Goal: Task Accomplishment & Management: Complete application form

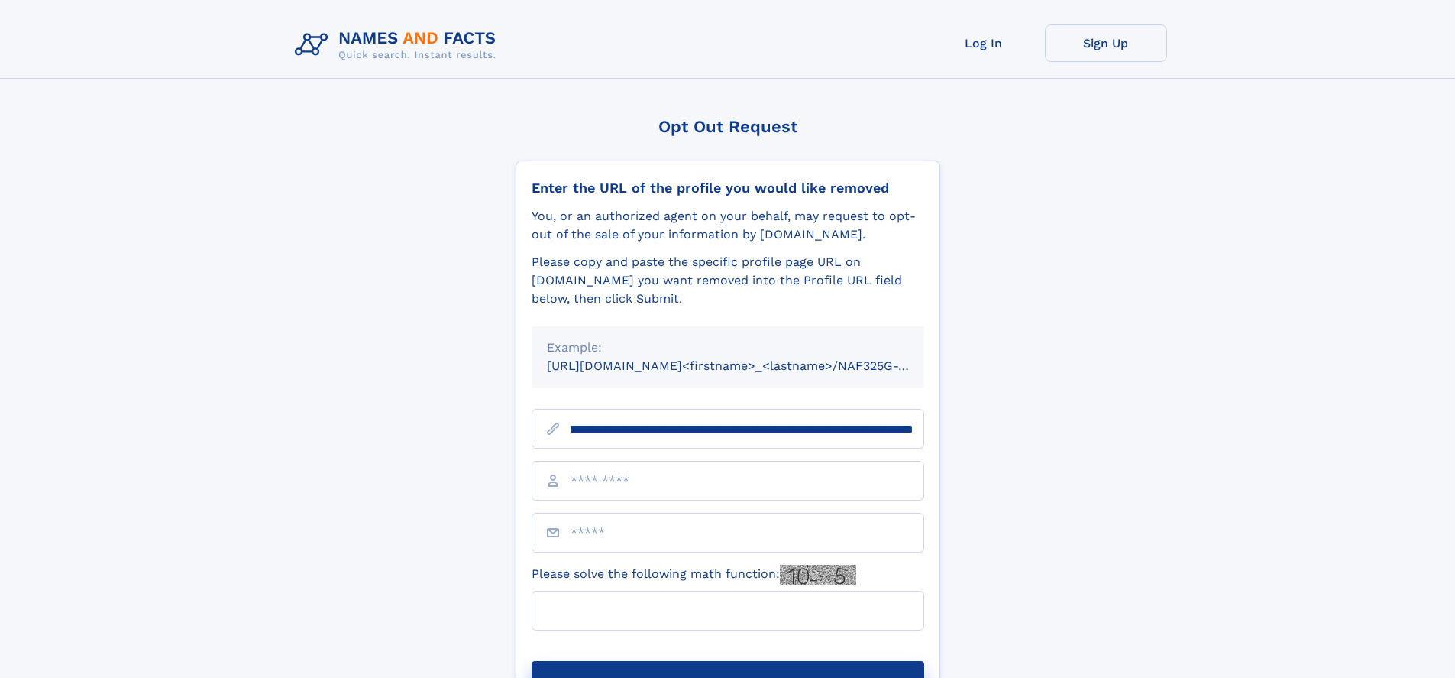
scroll to position [0, 193]
type input "**********"
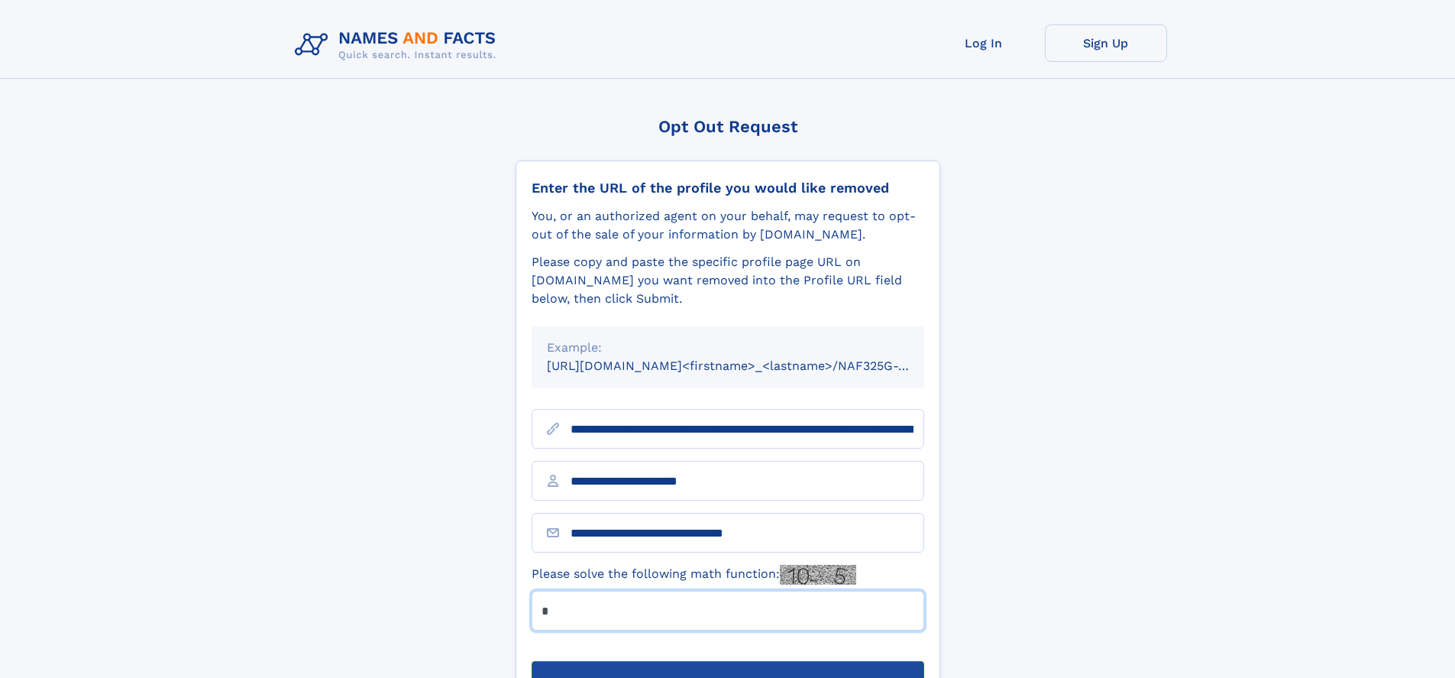
type input "*"
click at [727, 661] on button "Submit Opt Out Request" at bounding box center [728, 685] width 393 height 49
